Goal: Navigation & Orientation: Find specific page/section

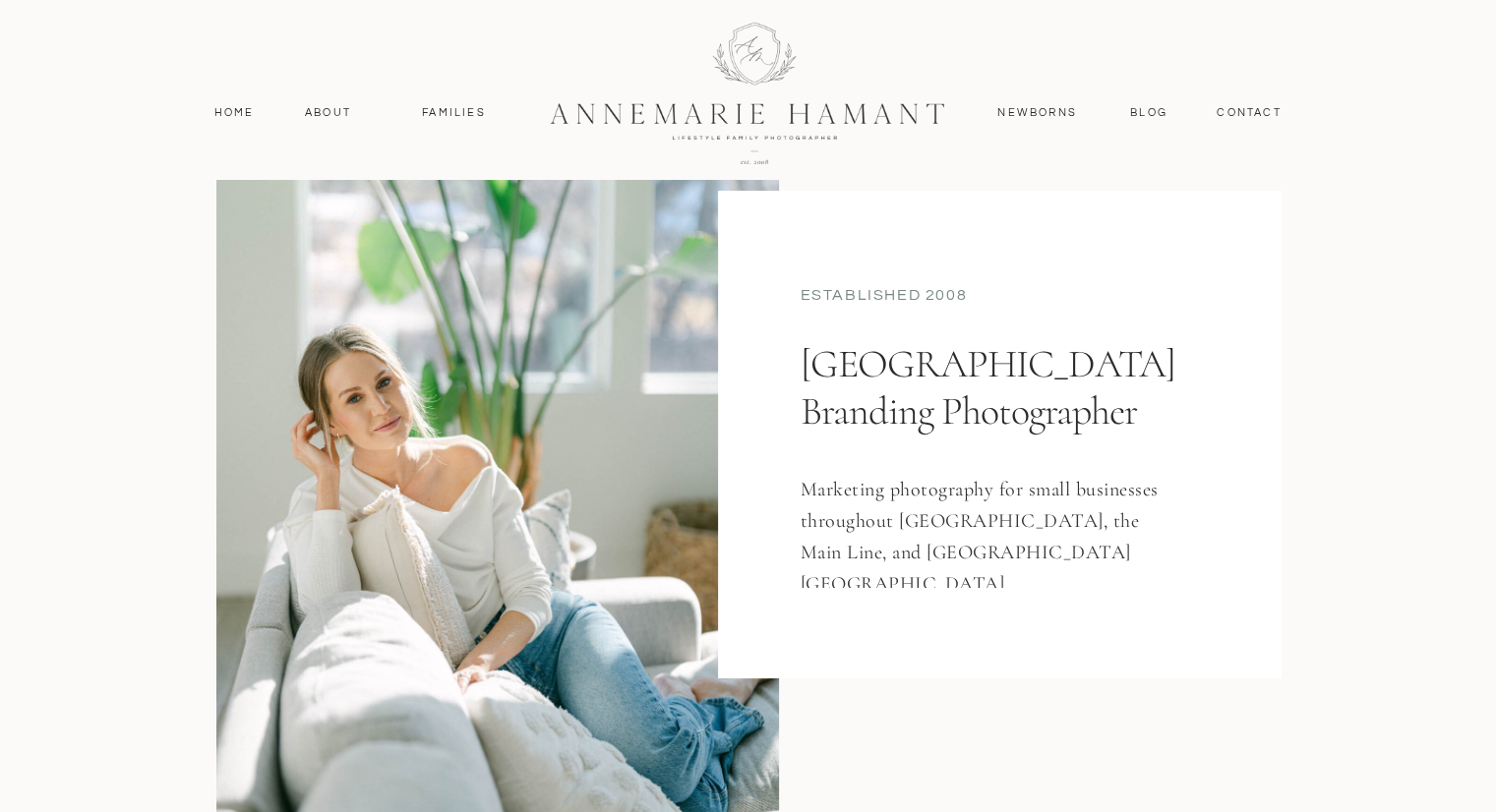
scroll to position [127, 0]
click at [443, 112] on nav "Families" at bounding box center [454, 113] width 89 height 18
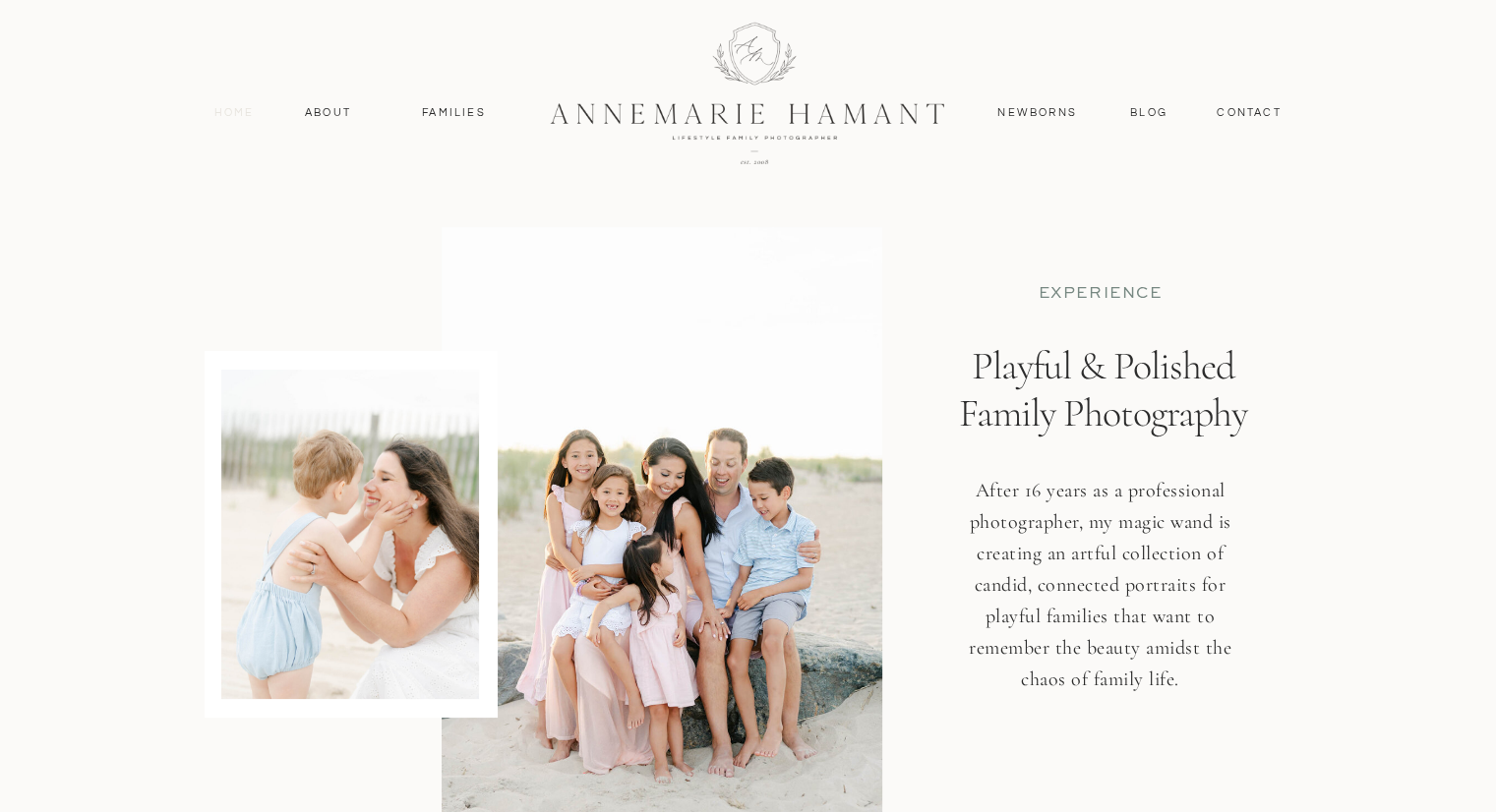
click at [221, 111] on nav "Home" at bounding box center [235, 113] width 58 height 18
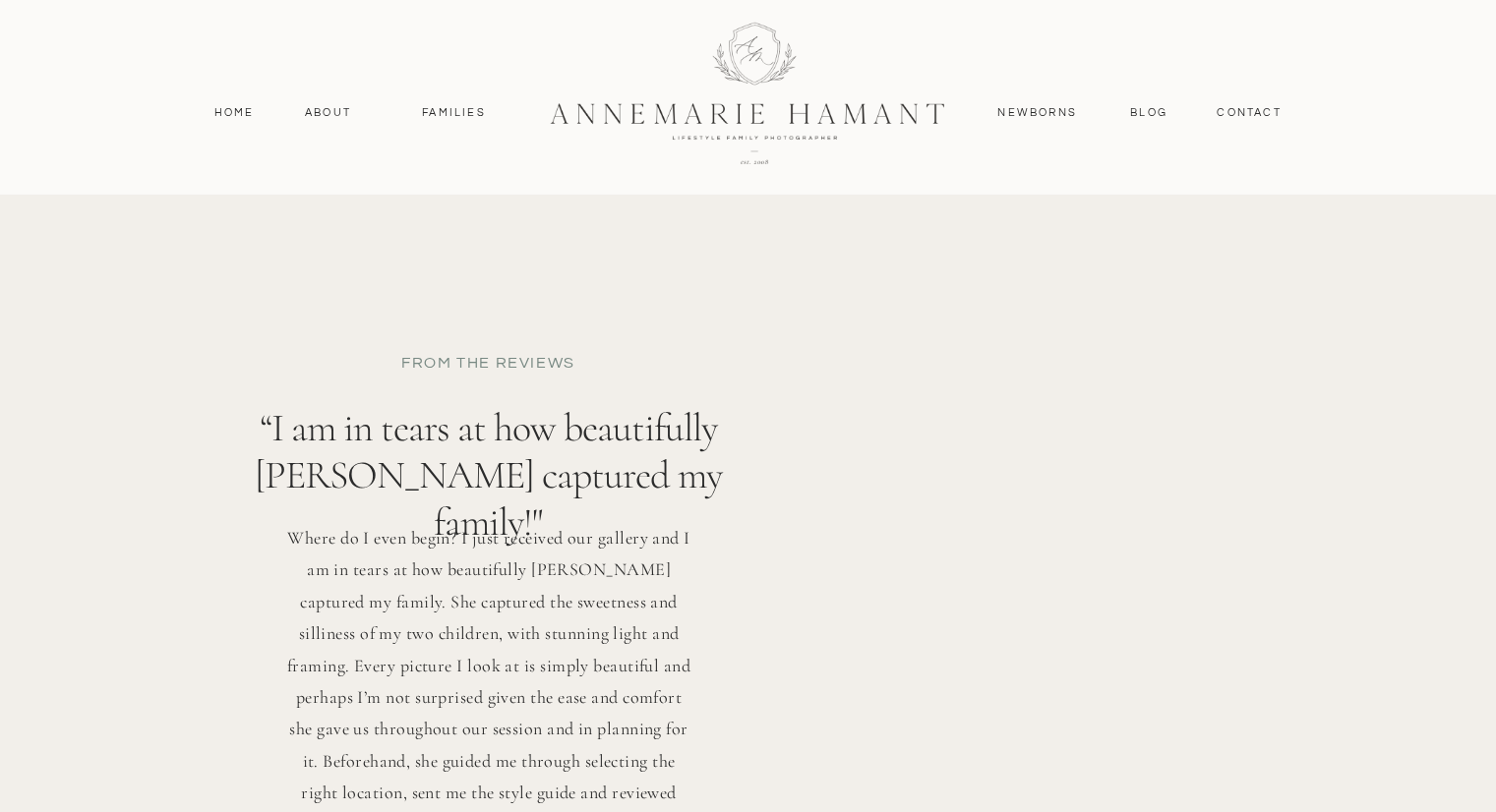
scroll to position [5327, 0]
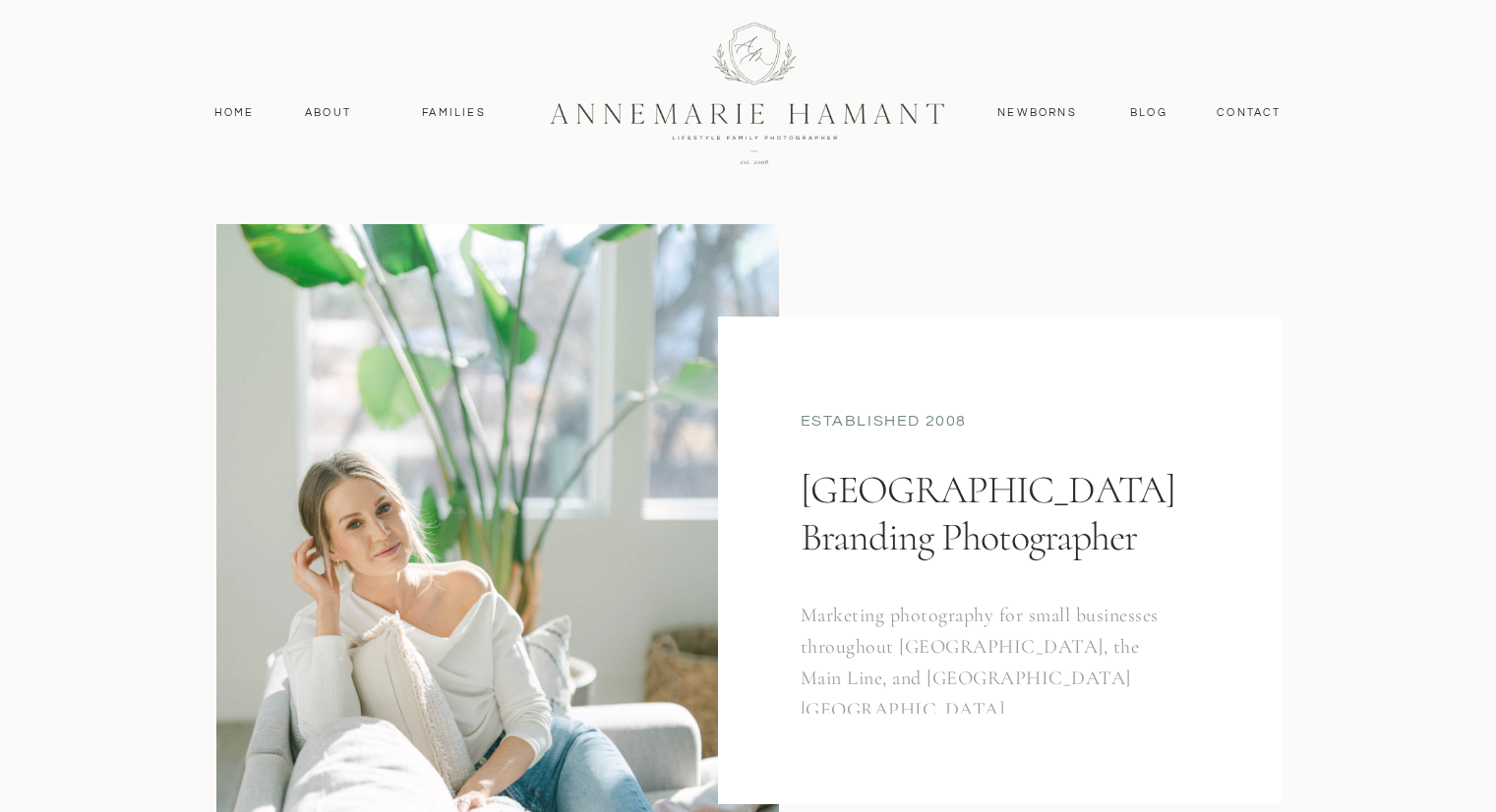
scroll to position [127, 0]
